Goal: Check status: Check status

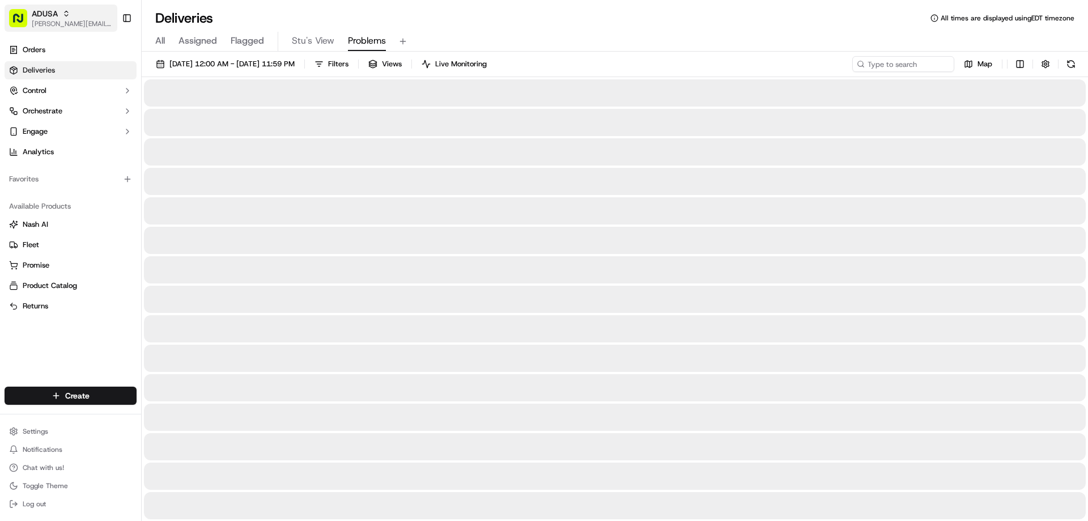
click at [64, 12] on icon "button" at bounding box center [66, 14] width 8 height 8
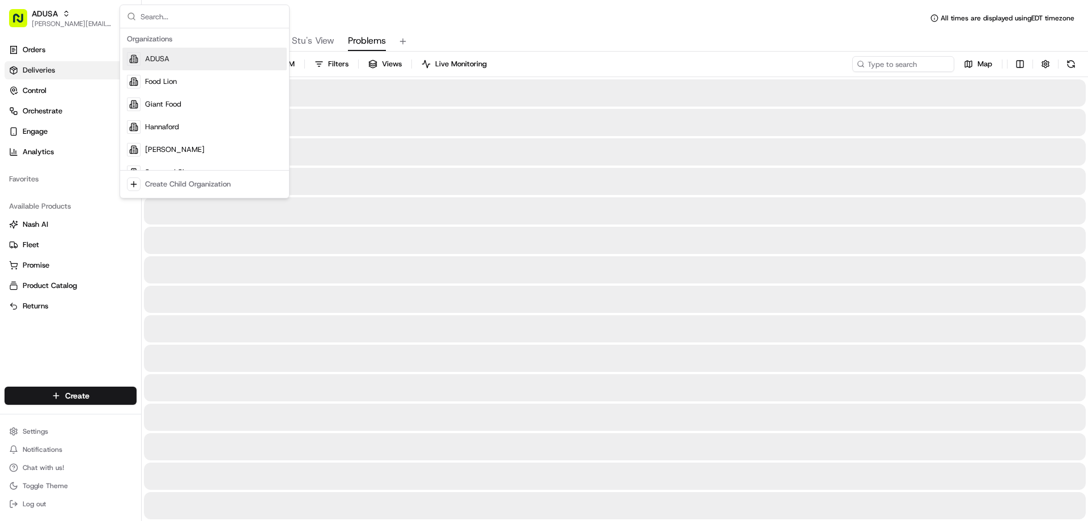
click at [161, 125] on span "Hannaford" at bounding box center [162, 127] width 34 height 10
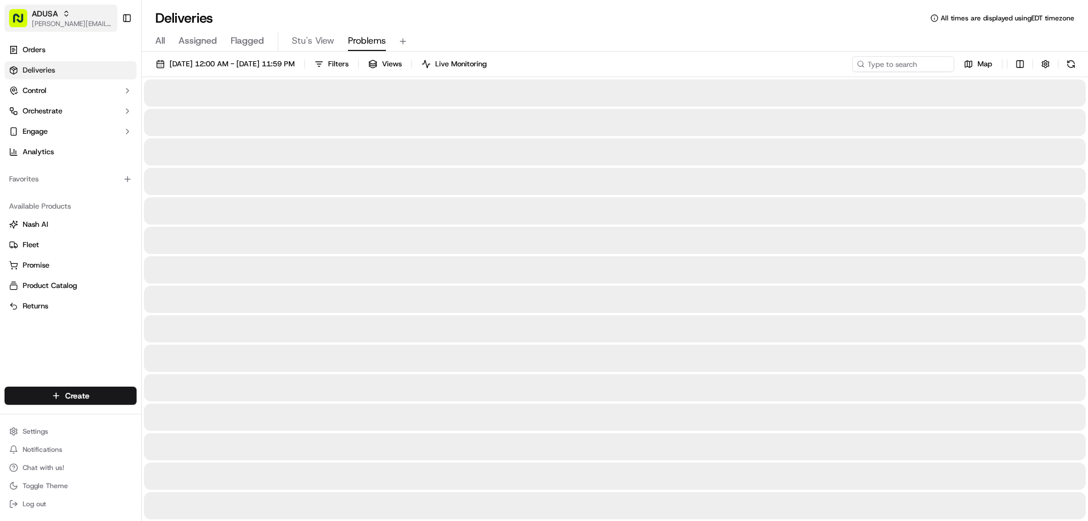
click at [65, 12] on icon "button" at bounding box center [66, 12] width 3 height 2
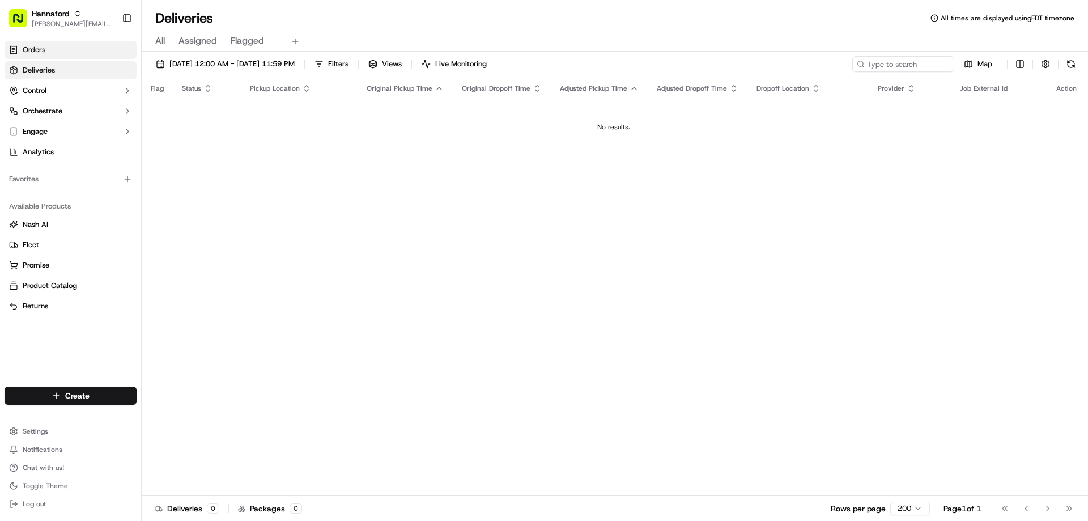
click at [37, 50] on span "Orders" at bounding box center [34, 50] width 23 height 10
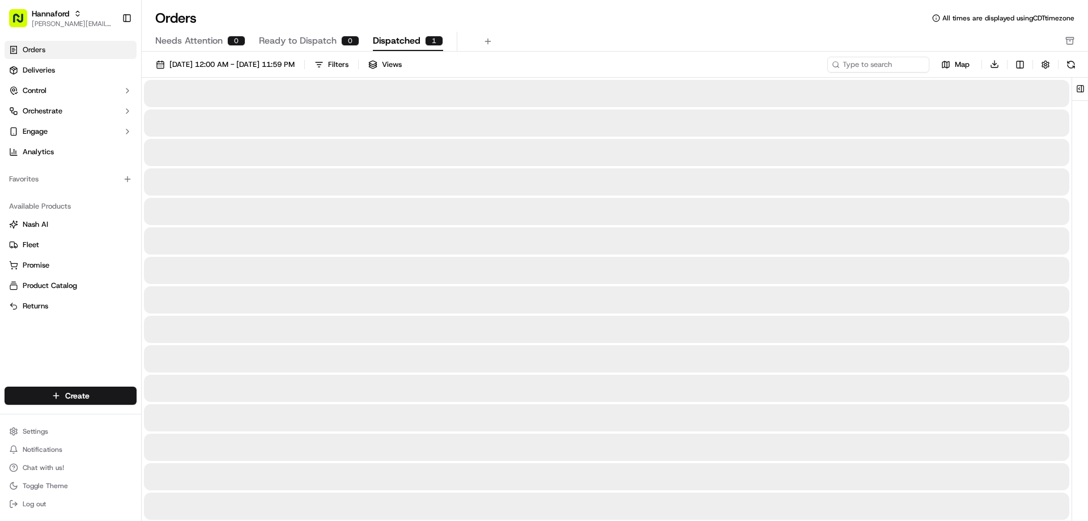
click at [393, 39] on span "Dispatched" at bounding box center [397, 41] width 48 height 14
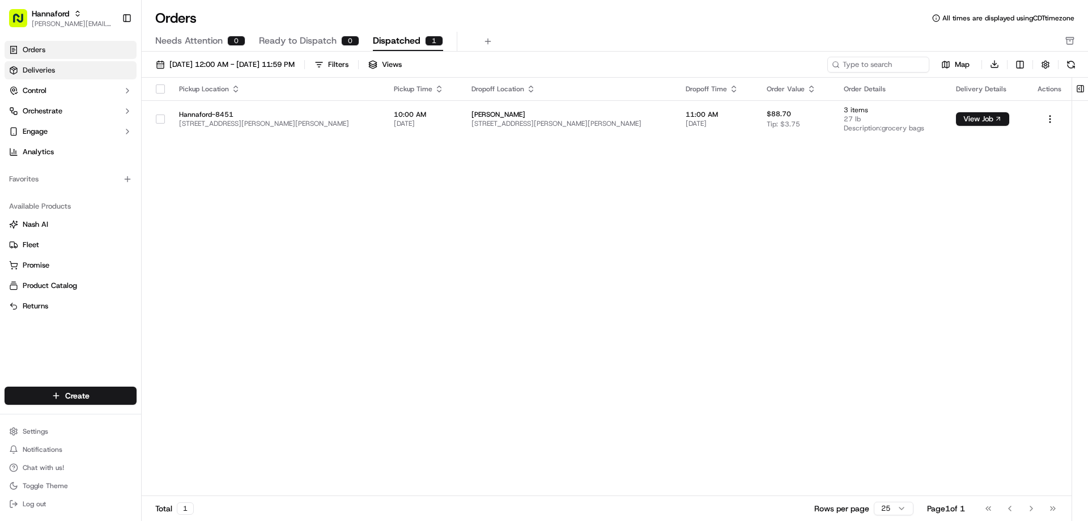
click at [31, 66] on span "Deliveries" at bounding box center [39, 70] width 32 height 10
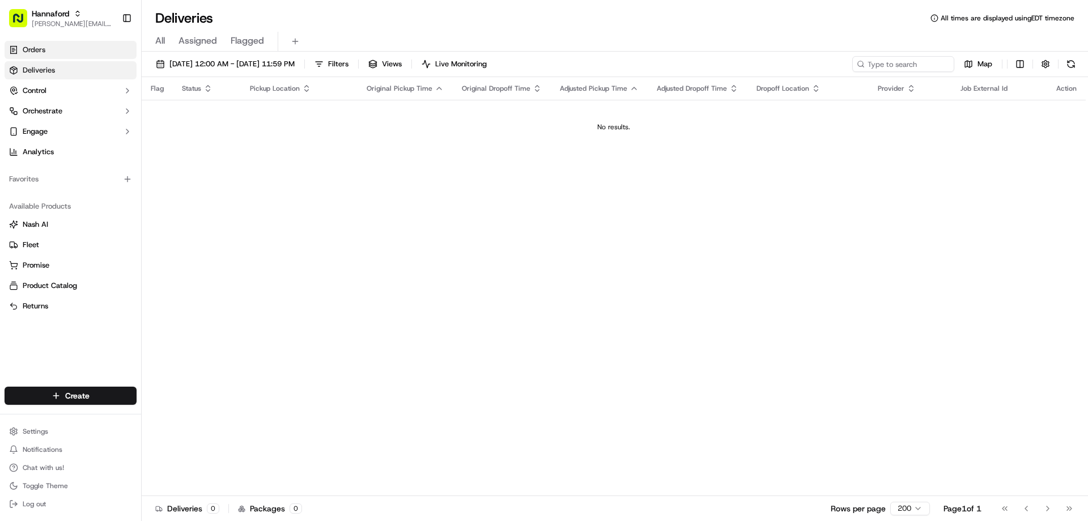
click at [29, 47] on span "Orders" at bounding box center [34, 50] width 23 height 10
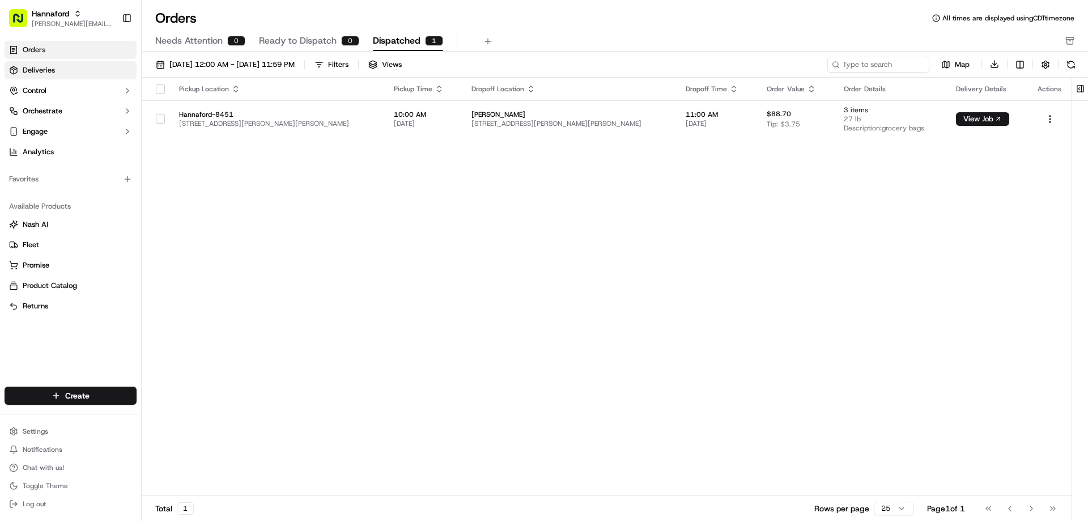
click at [35, 69] on span "Deliveries" at bounding box center [39, 70] width 32 height 10
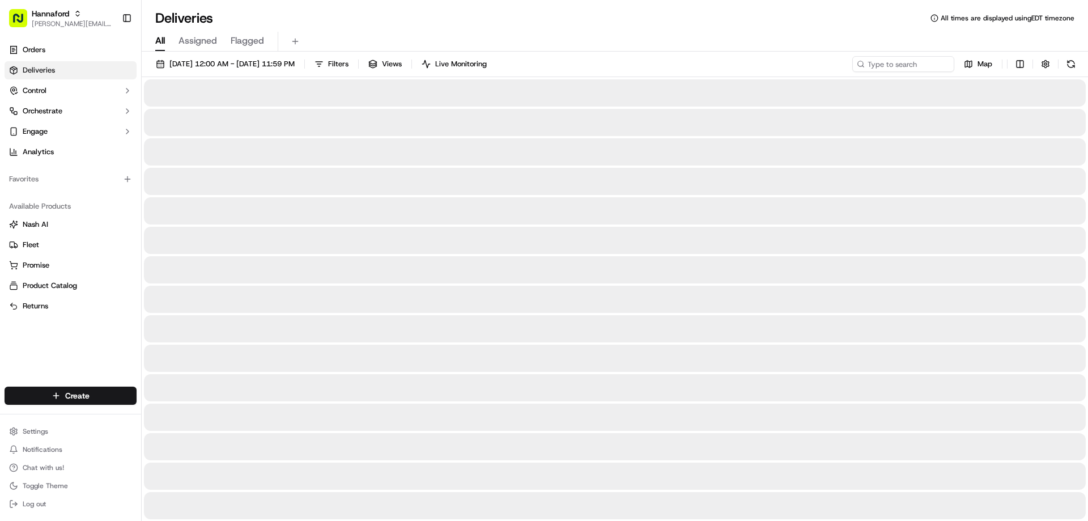
click at [164, 41] on span "All" at bounding box center [160, 41] width 10 height 14
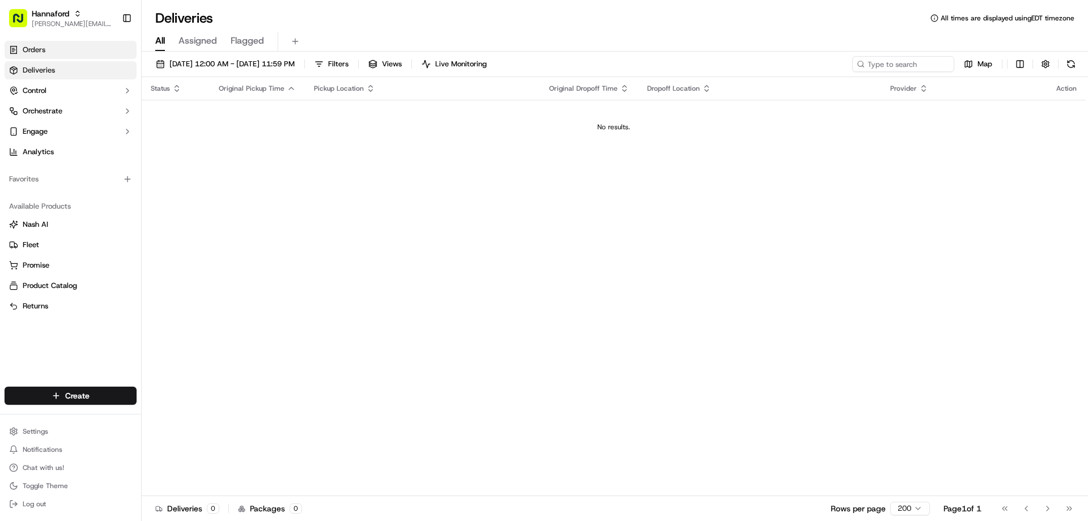
click at [33, 48] on span "Orders" at bounding box center [34, 50] width 23 height 10
